Goal: Use online tool/utility

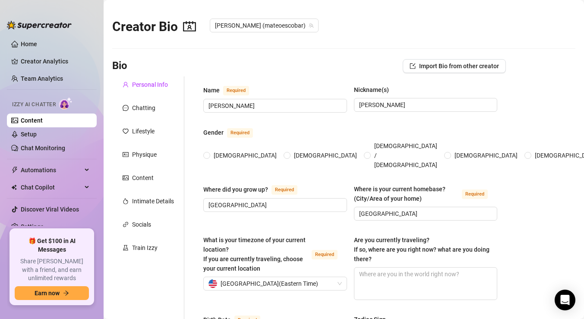
radio input "true"
type input "[DATE]"
click at [141, 109] on div "Chatting" at bounding box center [143, 107] width 23 height 9
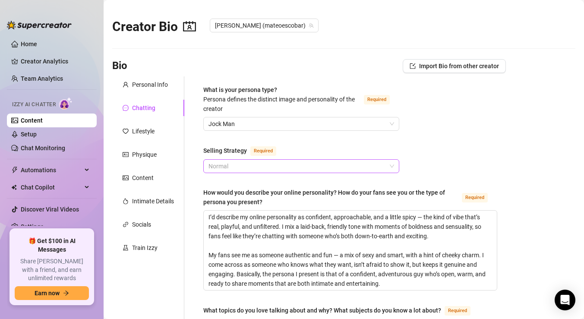
click at [252, 168] on span "Normal" at bounding box center [300, 166] width 185 height 13
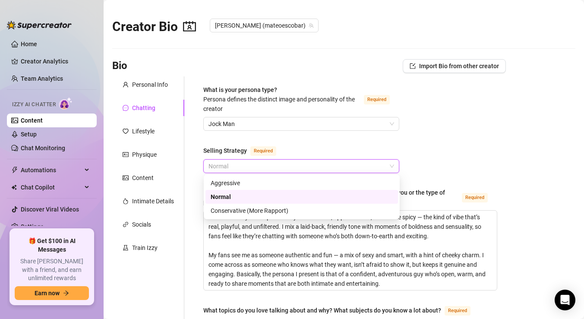
click at [296, 146] on div "Selling Strategy Required" at bounding box center [301, 152] width 196 height 14
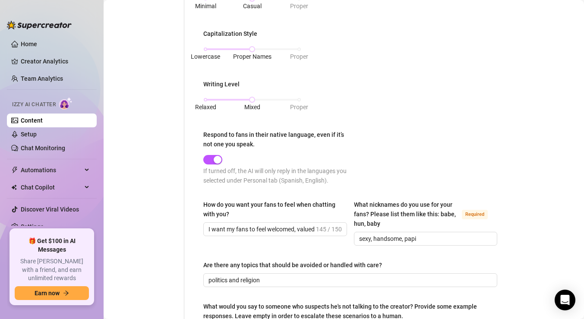
scroll to position [509, 0]
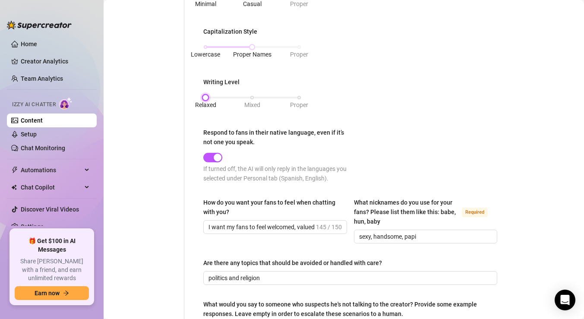
click at [206, 97] on div "Relaxed Mixed Proper" at bounding box center [252, 97] width 94 height 5
click at [253, 97] on div "Relaxed Mixed Proper" at bounding box center [252, 97] width 94 height 5
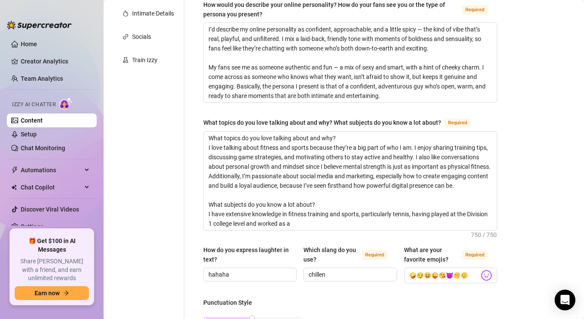
scroll to position [0, 0]
